Goal: Information Seeking & Learning: Find specific fact

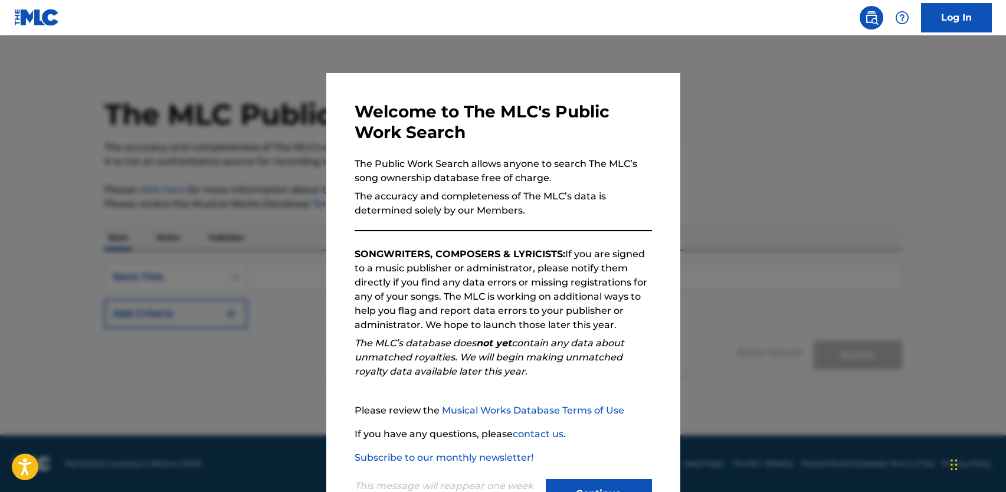
click at [564, 486] on button "Continue" at bounding box center [599, 493] width 106 height 29
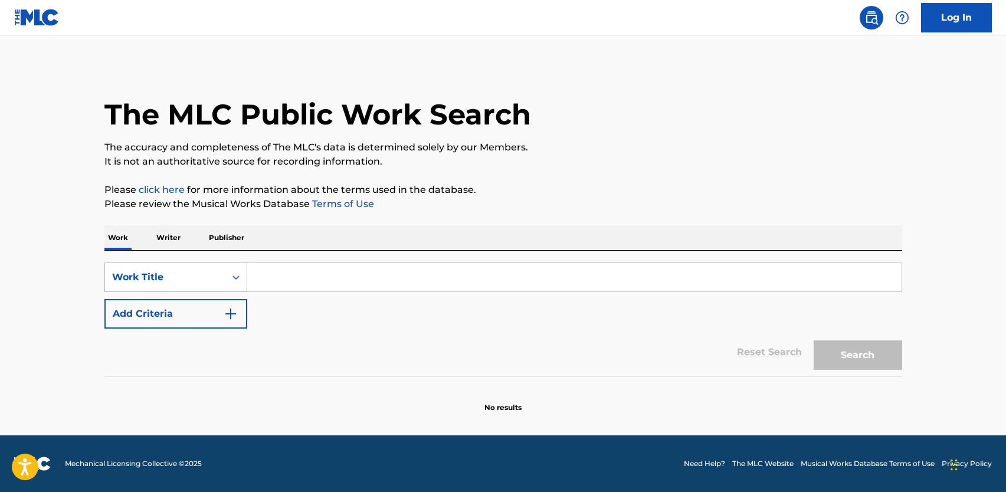
click at [207, 277] on div "Work Title" at bounding box center [165, 277] width 106 height 14
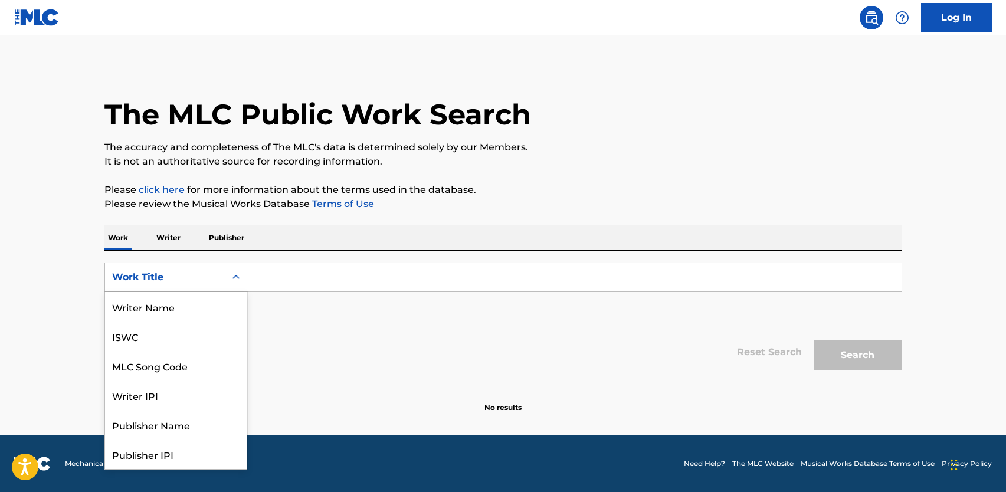
scroll to position [59, 0]
click at [133, 453] on div "Work Title" at bounding box center [176, 453] width 142 height 29
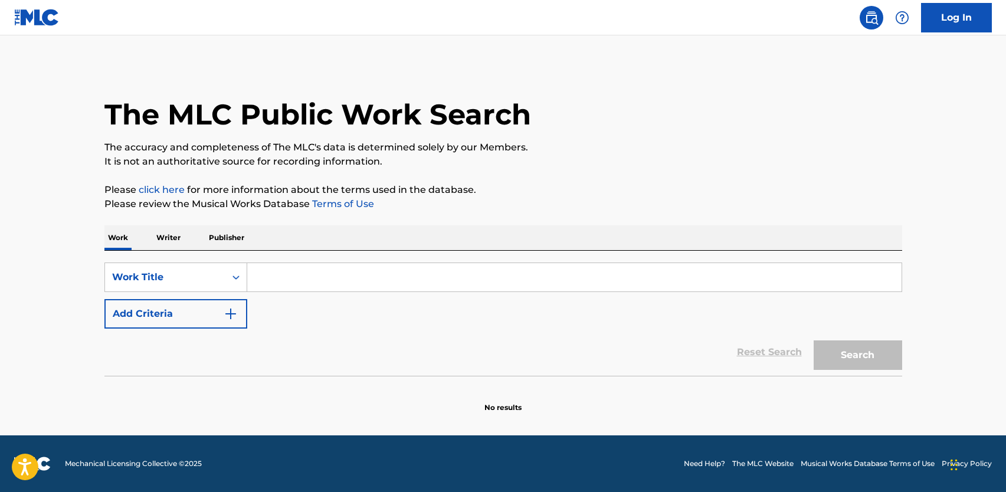
click at [295, 283] on input "Search Form" at bounding box center [574, 277] width 654 height 28
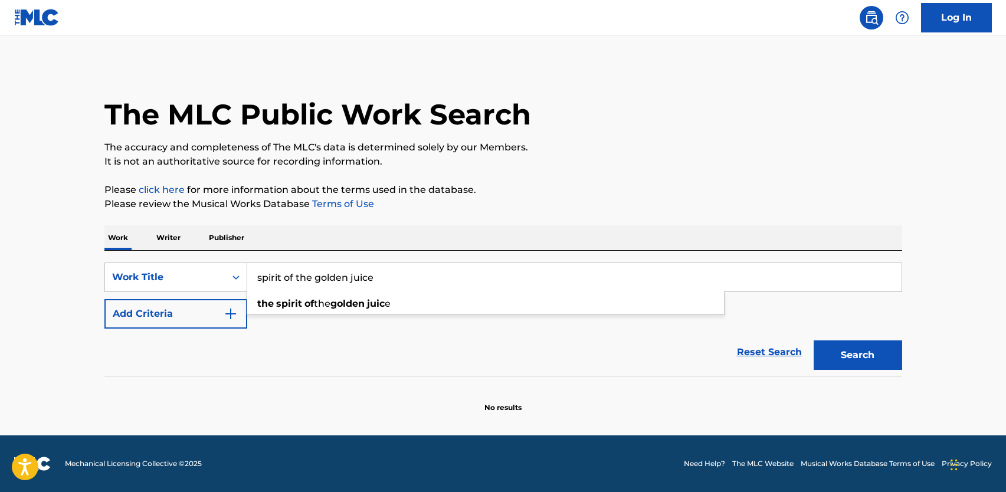
type input "spirit of the golden juice"
click at [814, 340] on button "Search" at bounding box center [858, 354] width 88 height 29
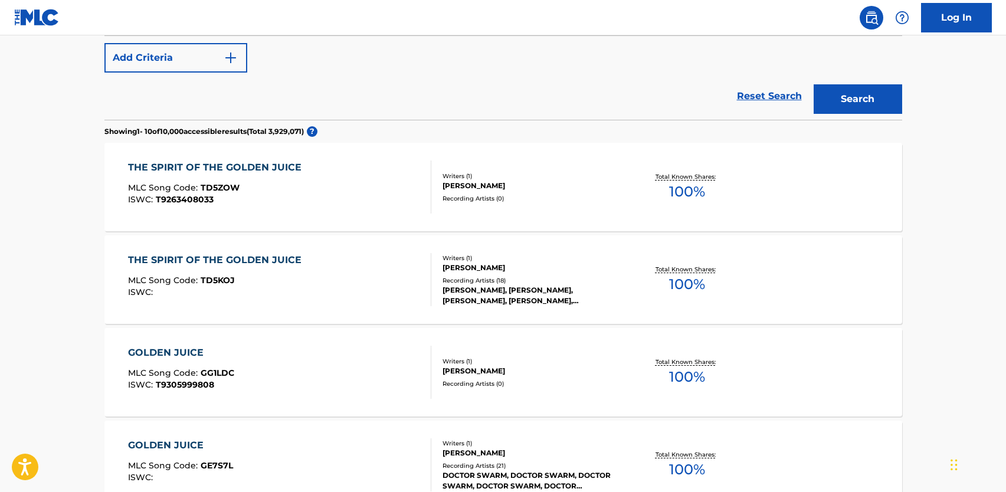
scroll to position [260, 0]
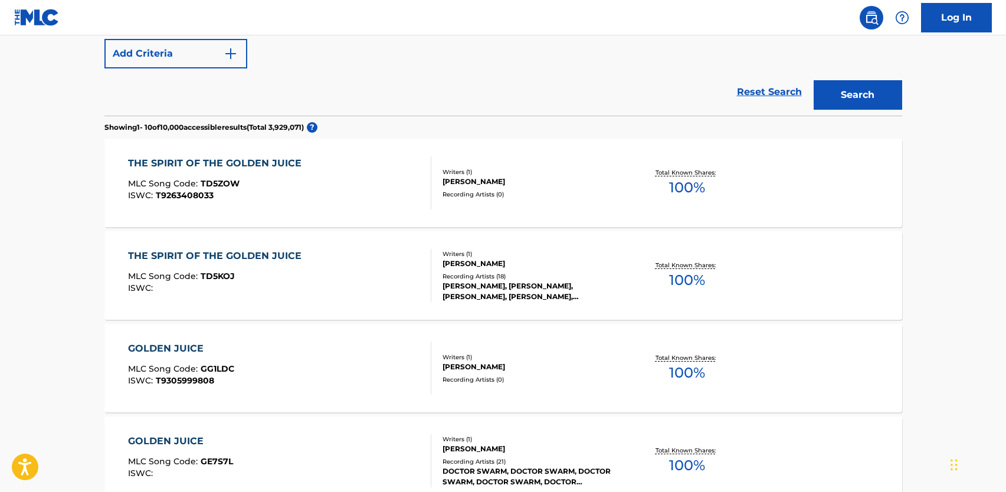
click at [589, 259] on div "[PERSON_NAME]" at bounding box center [531, 263] width 178 height 11
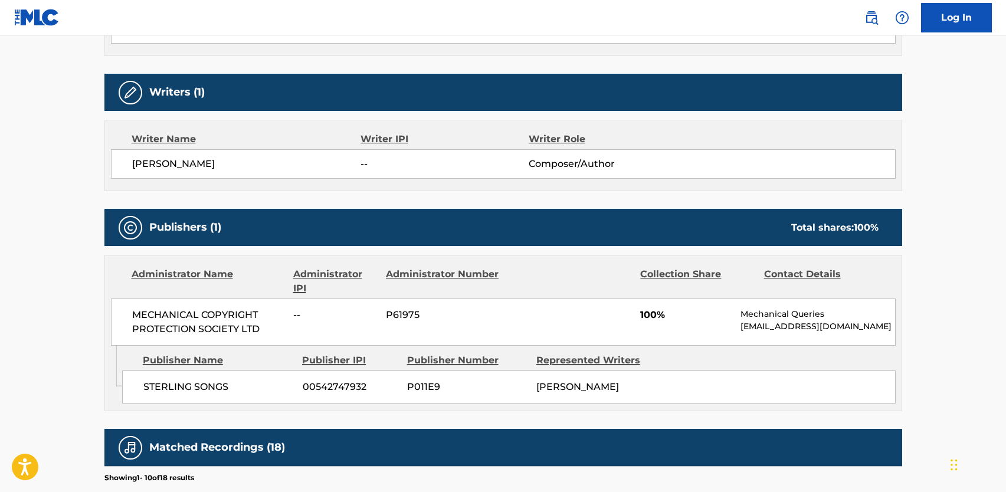
scroll to position [408, 0]
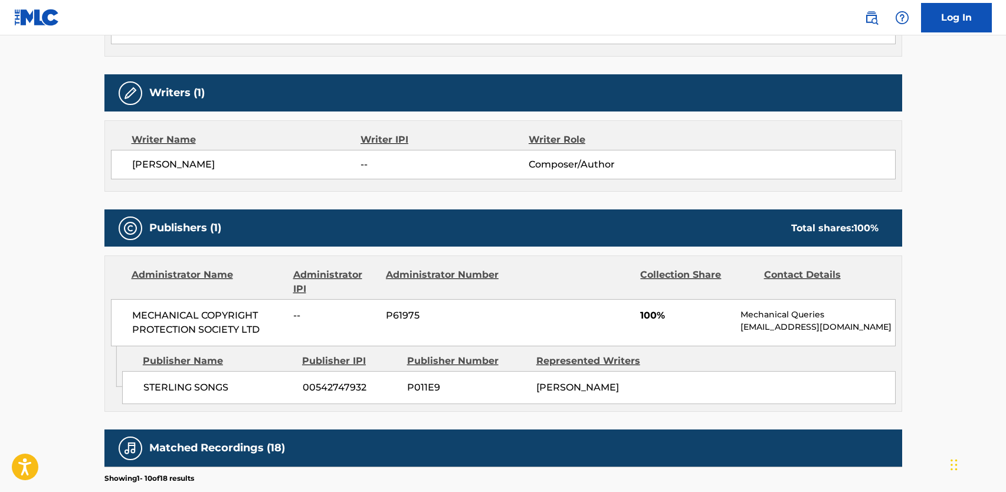
click at [229, 319] on span "MECHANICAL COPYRIGHT PROTECTION SOCIETY LTD" at bounding box center [208, 323] width 153 height 28
